Goal: Task Accomplishment & Management: Manage account settings

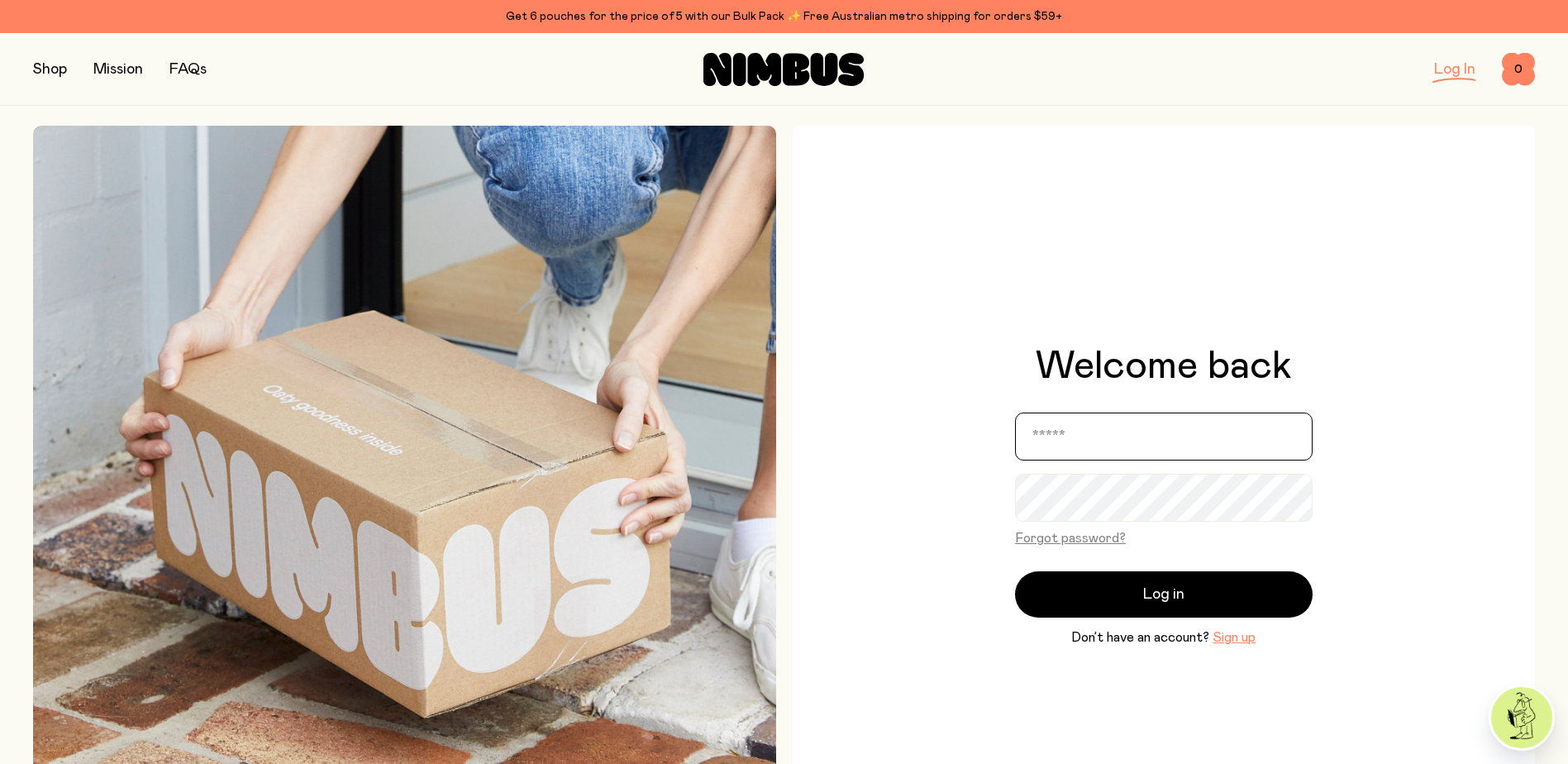
click at [1144, 435] on input "email" at bounding box center [1164, 437] width 298 height 48
type input "**********"
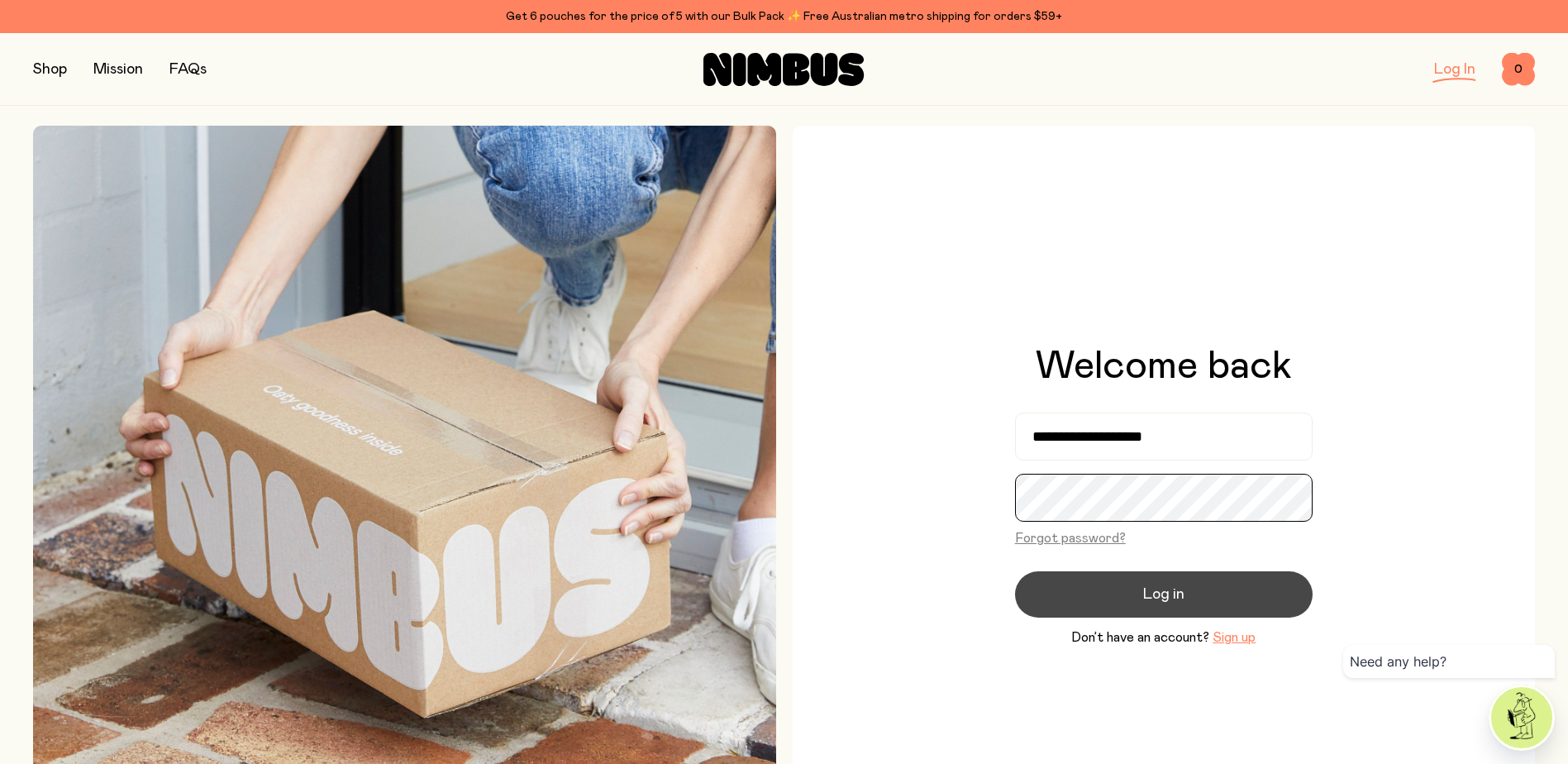
click at [1015, 572] on button "Log in" at bounding box center [1164, 594] width 298 height 47
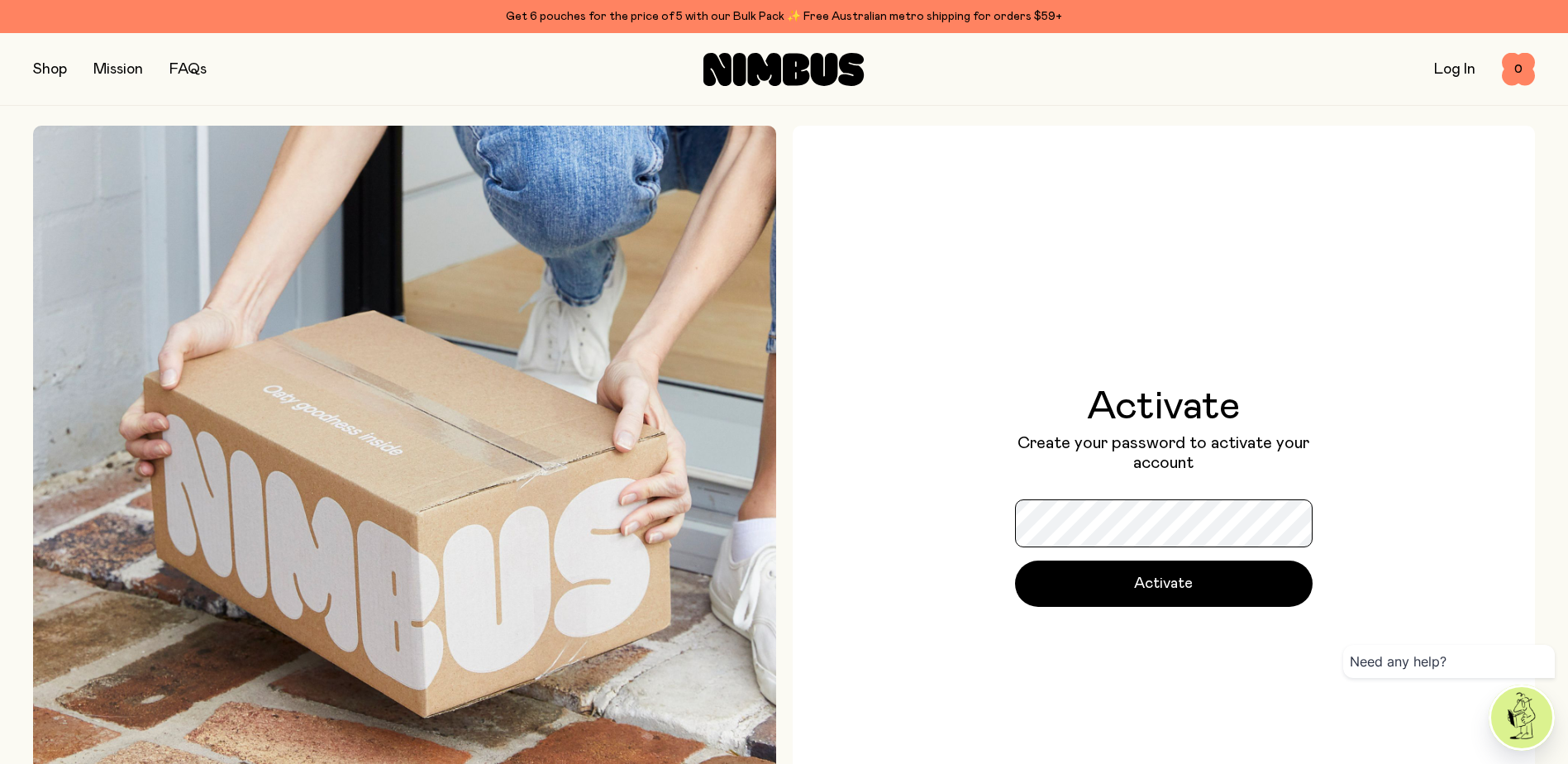
click at [1015, 561] on button "Activate" at bounding box center [1164, 583] width 298 height 47
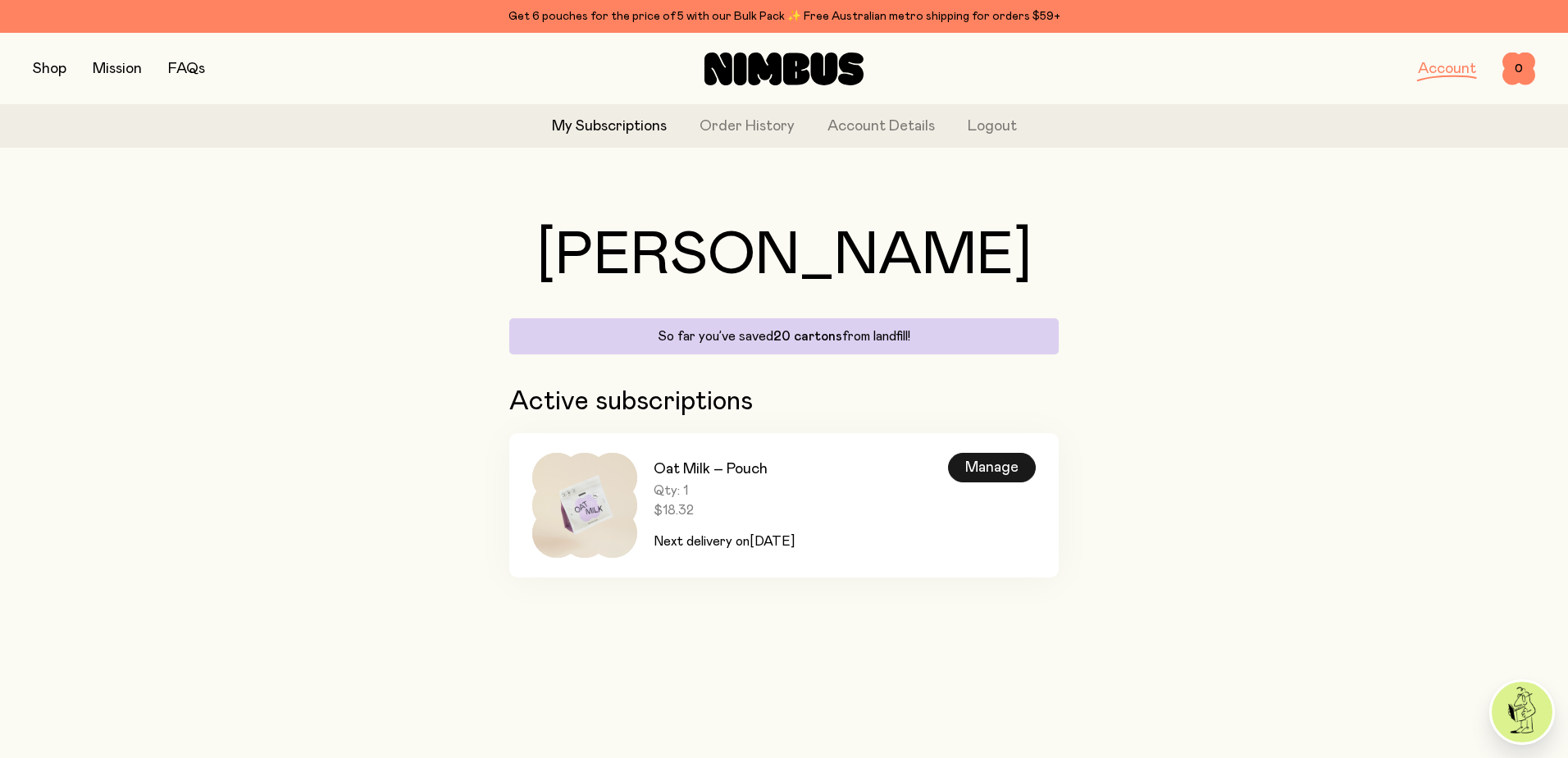
click at [984, 464] on div "Manage" at bounding box center [991, 468] width 88 height 30
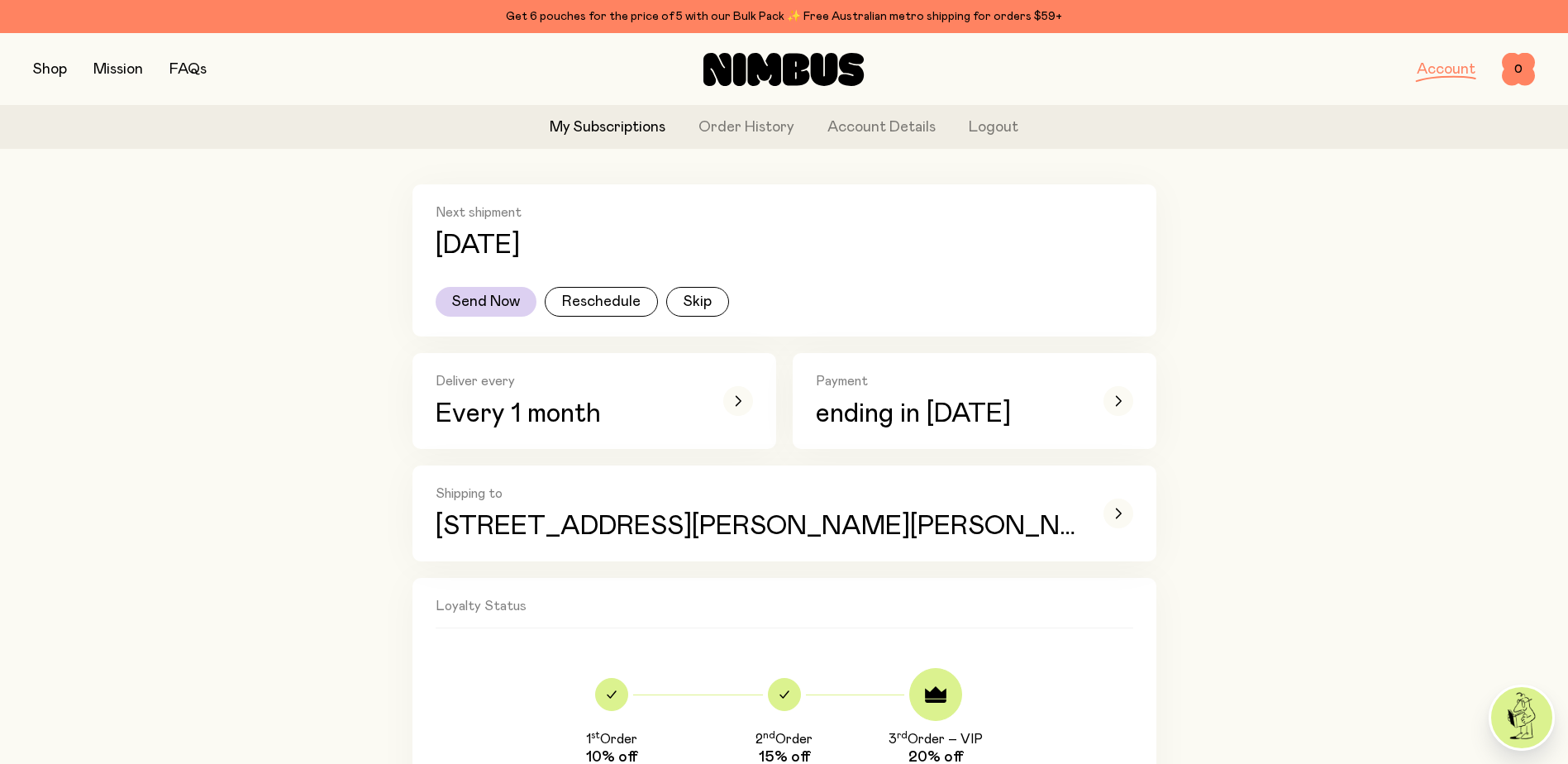
scroll to position [248, 0]
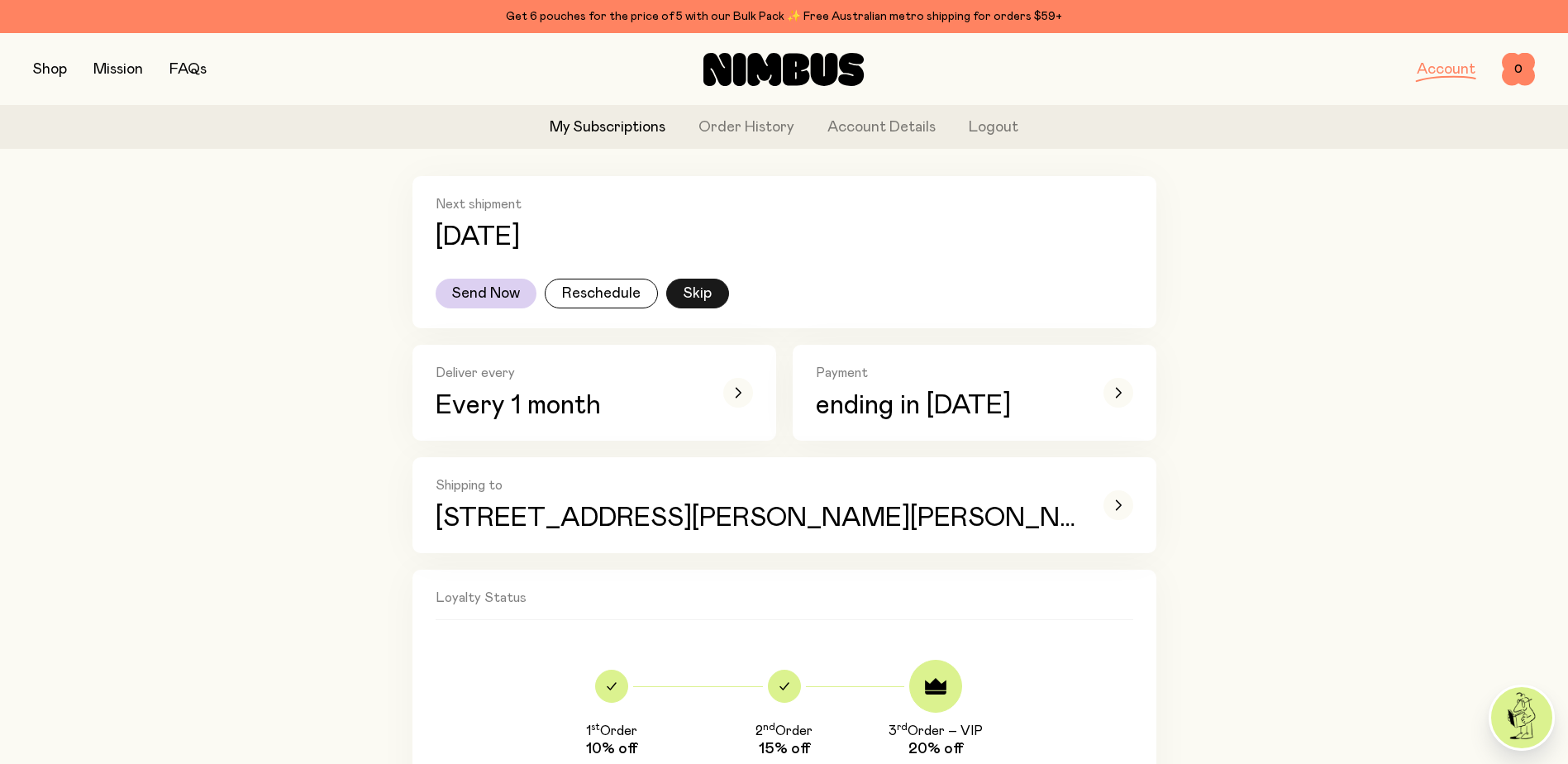
click at [702, 293] on button "Skip" at bounding box center [697, 294] width 63 height 30
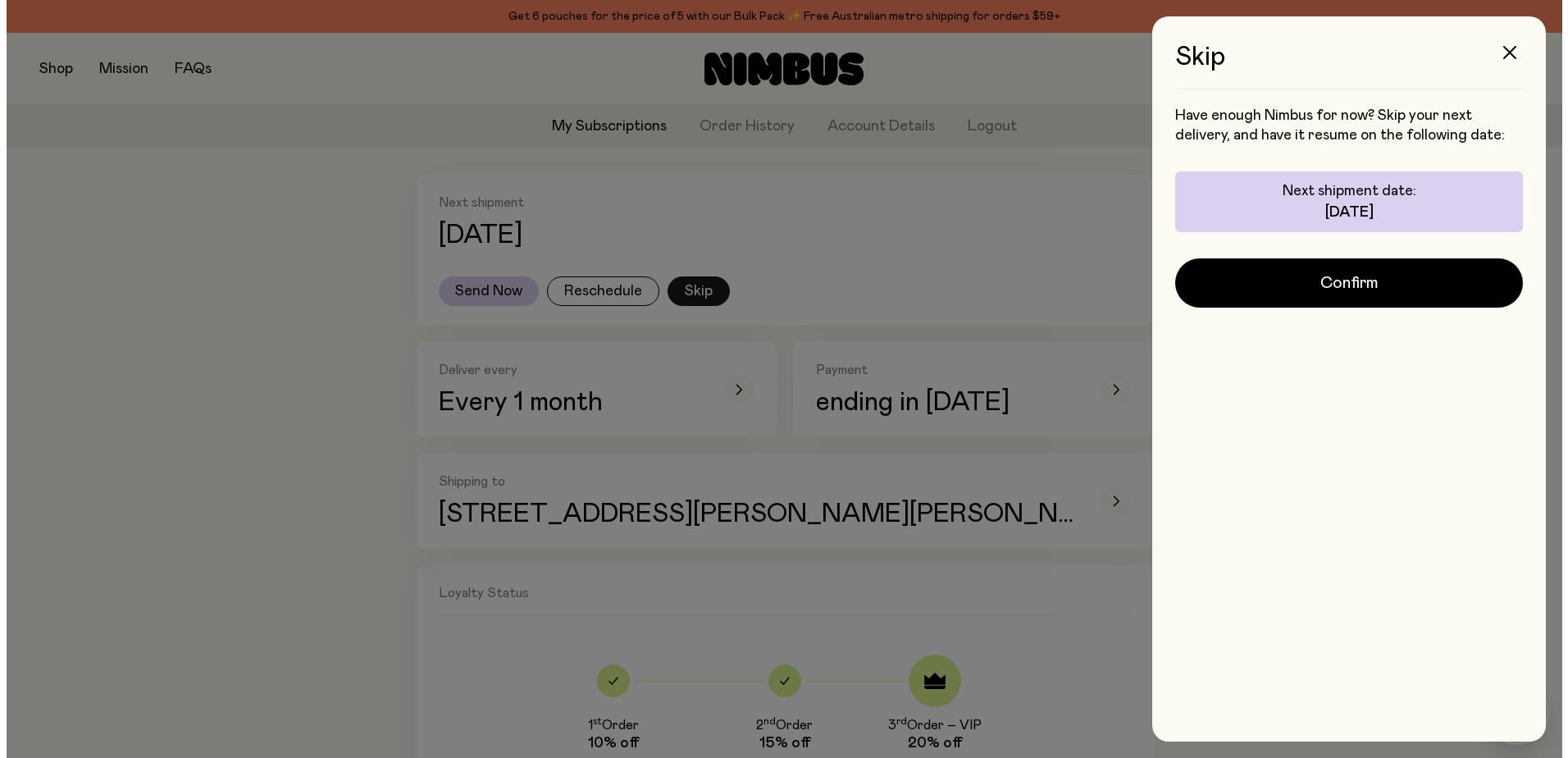
scroll to position [0, 0]
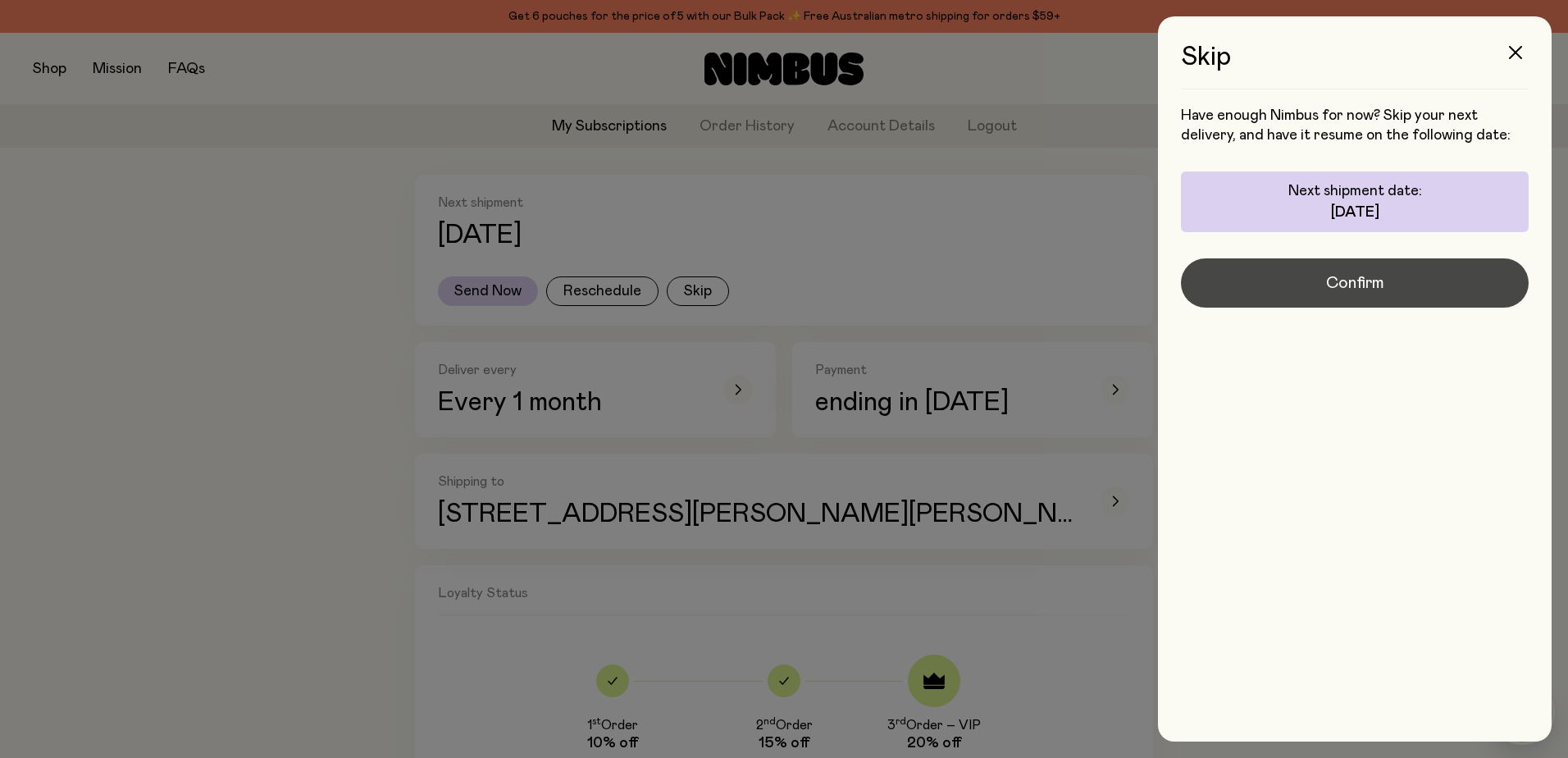
click at [1345, 283] on span "Confirm" at bounding box center [1354, 283] width 58 height 23
